Goal: Task Accomplishment & Management: Use online tool/utility

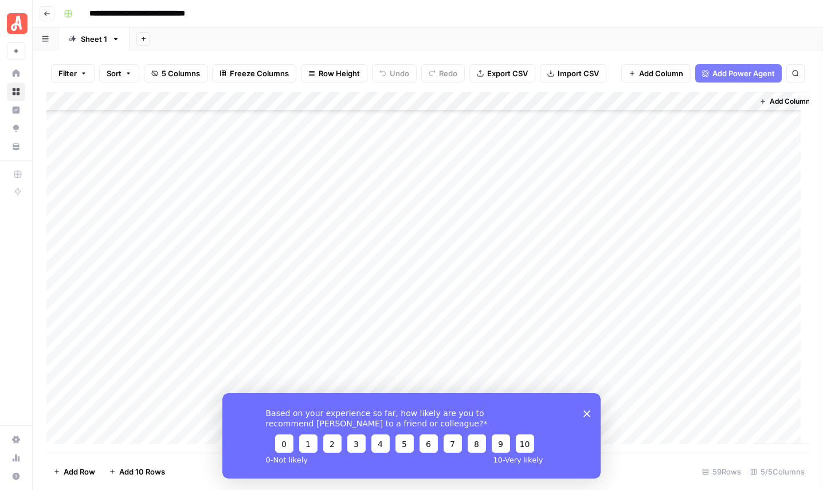
scroll to position [835, 0]
click at [586, 414] on polygon "Close survey" at bounding box center [587, 413] width 7 height 7
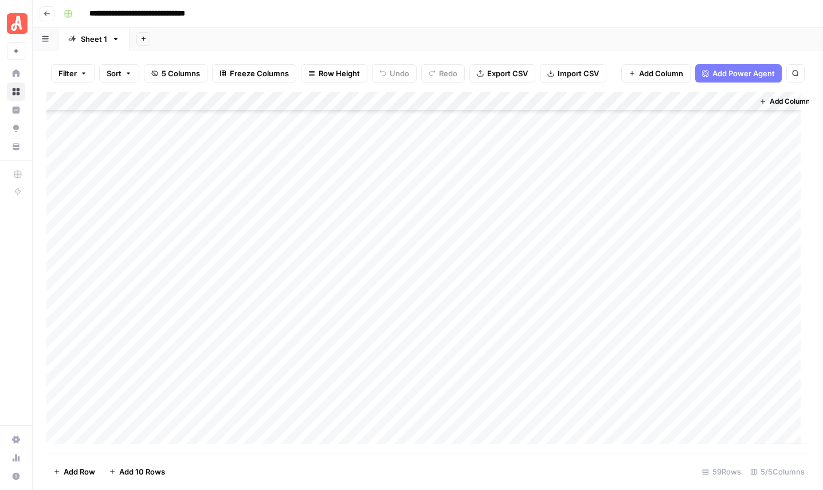
scroll to position [481, 0]
click at [335, 225] on div "Add Column" at bounding box center [427, 272] width 763 height 361
click at [330, 225] on div "Add Column" at bounding box center [427, 272] width 763 height 361
click at [329, 225] on textarea "**********" at bounding box center [295, 225] width 212 height 16
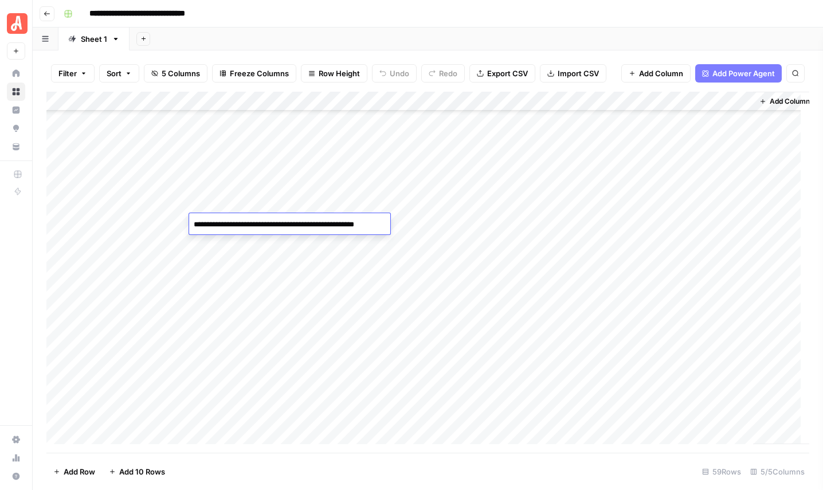
click at [329, 225] on textarea "**********" at bounding box center [295, 225] width 212 height 16
click at [340, 234] on div "Add Column" at bounding box center [427, 272] width 763 height 361
click at [328, 139] on div "Add Column" at bounding box center [427, 272] width 763 height 361
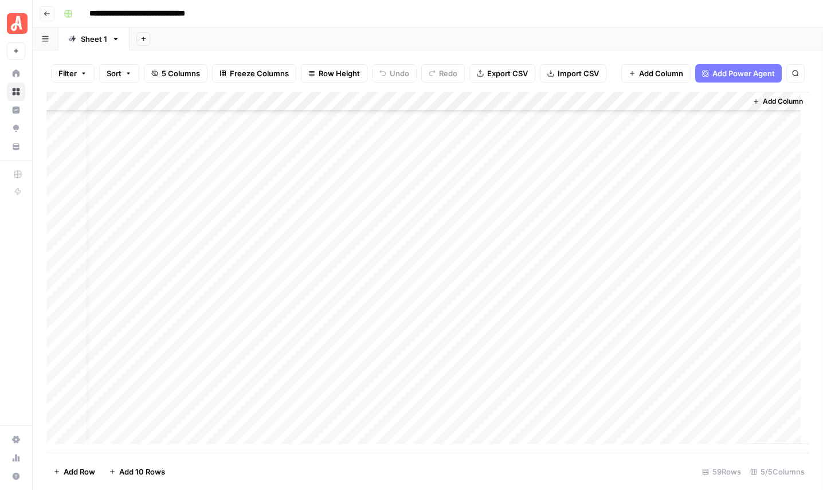
scroll to position [835, 16]
click at [502, 416] on div "Add Column" at bounding box center [427, 272] width 763 height 361
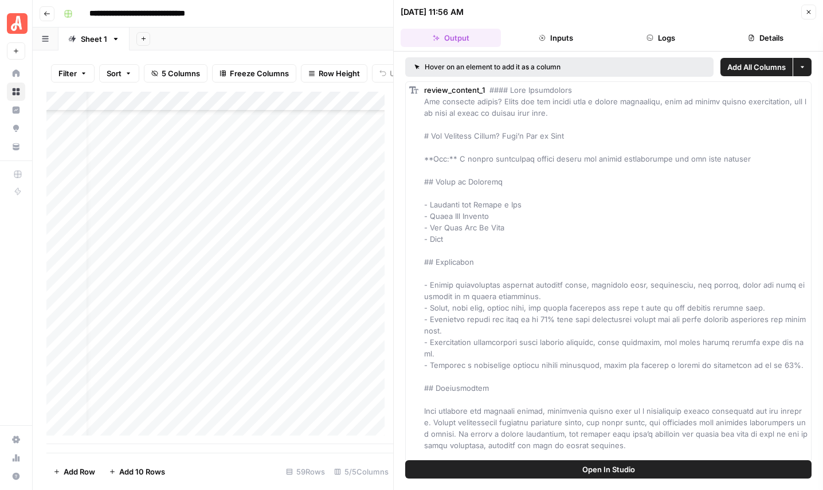
click at [804, 11] on button "Close" at bounding box center [808, 12] width 15 height 15
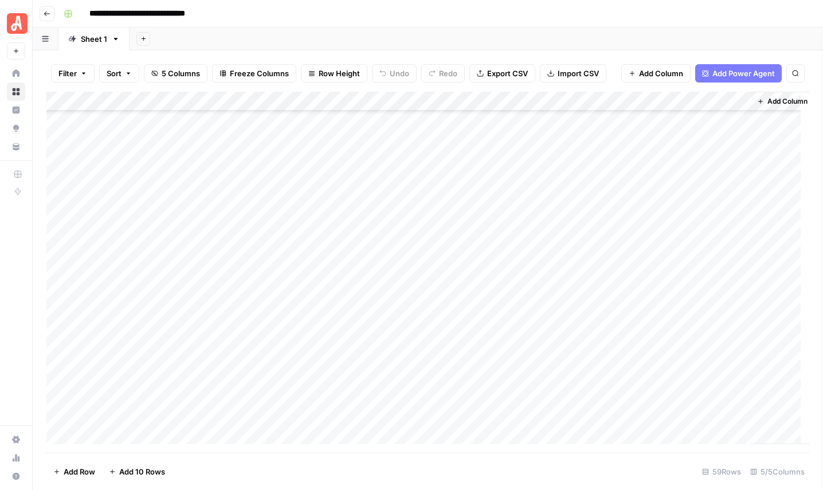
scroll to position [0, 2]
